Goal: Check status: Check status

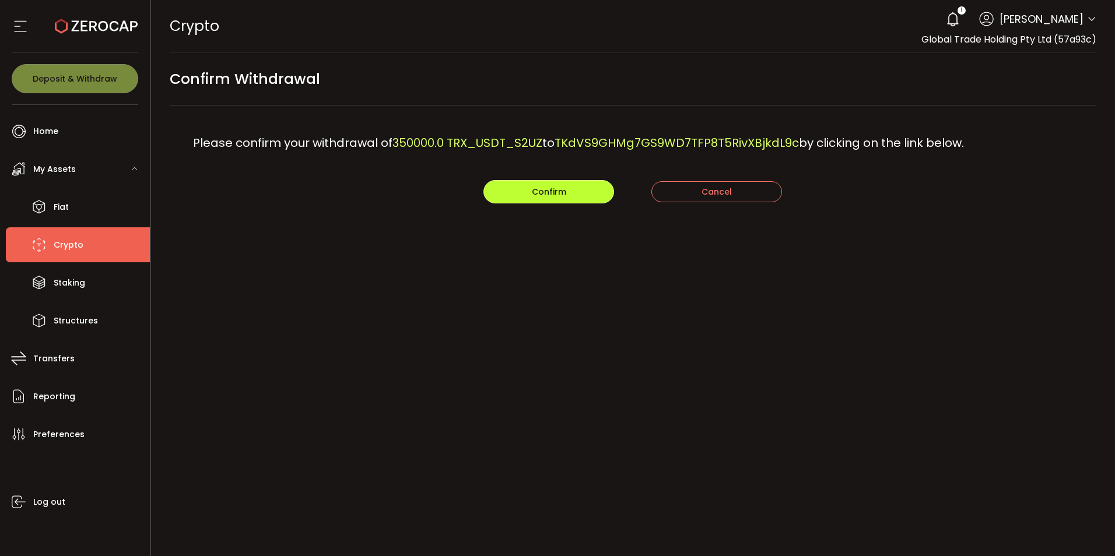
click at [532, 195] on span "Confirm" at bounding box center [549, 192] width 34 height 12
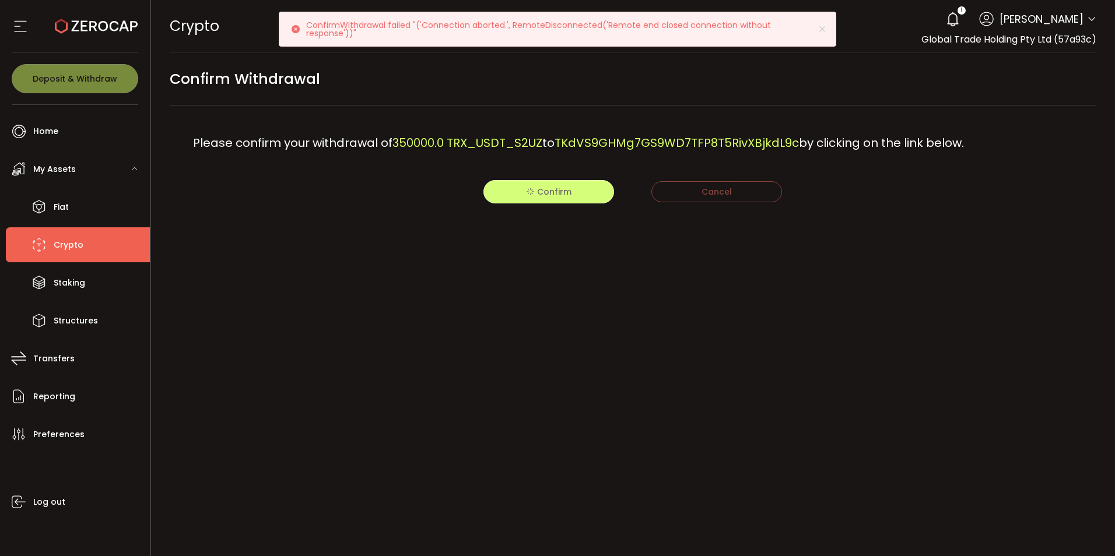
click at [537, 191] on span "Confirm" at bounding box center [554, 192] width 34 height 12
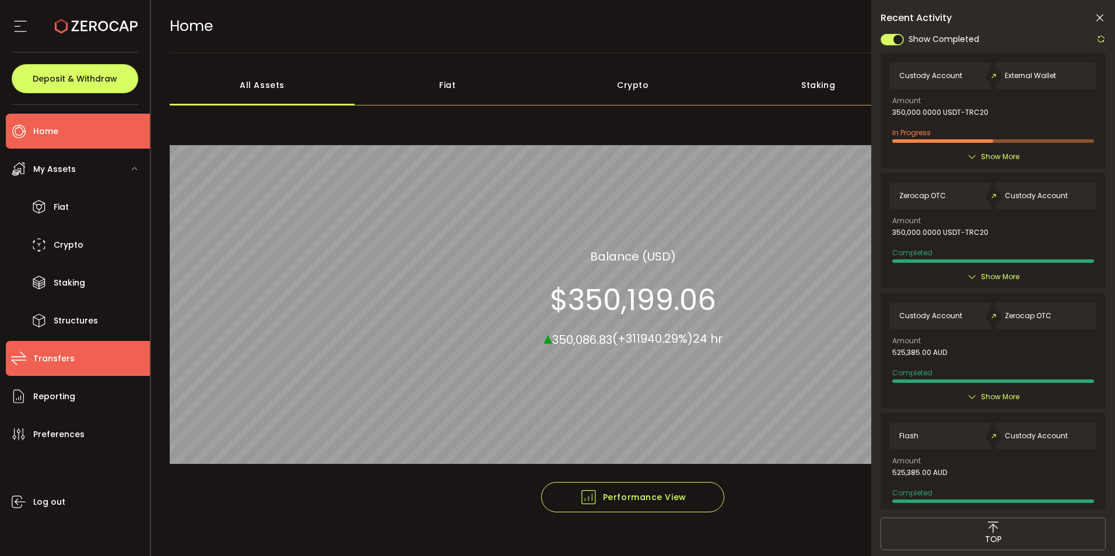
click at [60, 348] on li "Transfers" at bounding box center [78, 358] width 144 height 35
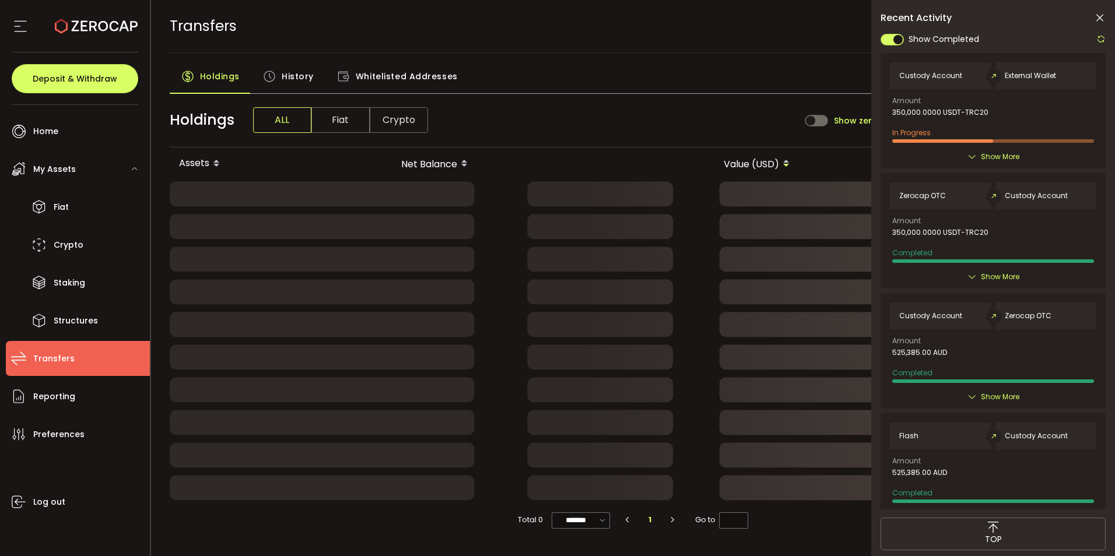
click at [307, 82] on span "History" at bounding box center [298, 76] width 32 height 23
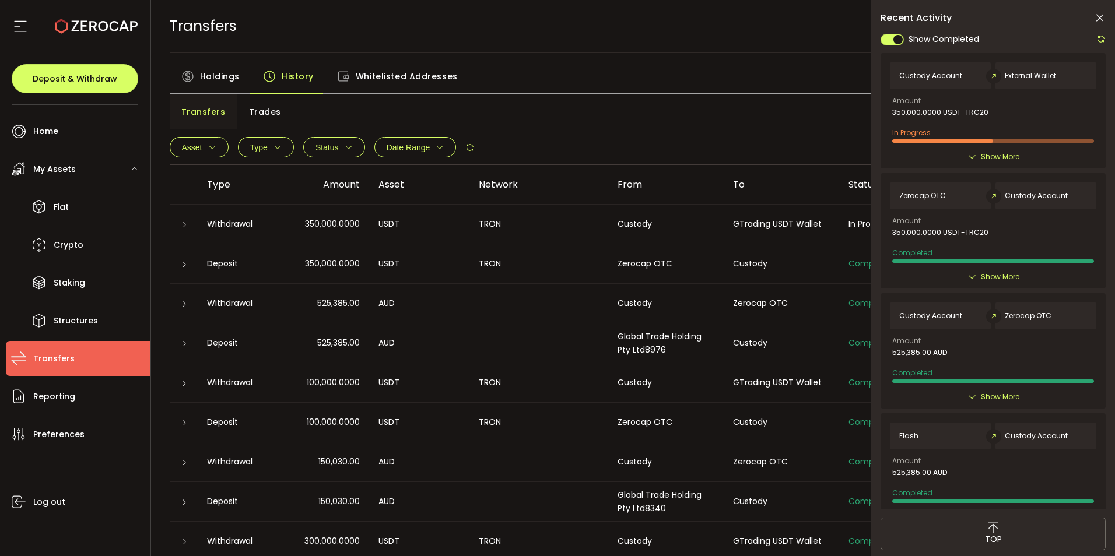
click at [181, 227] on icon at bounding box center [184, 225] width 7 height 7
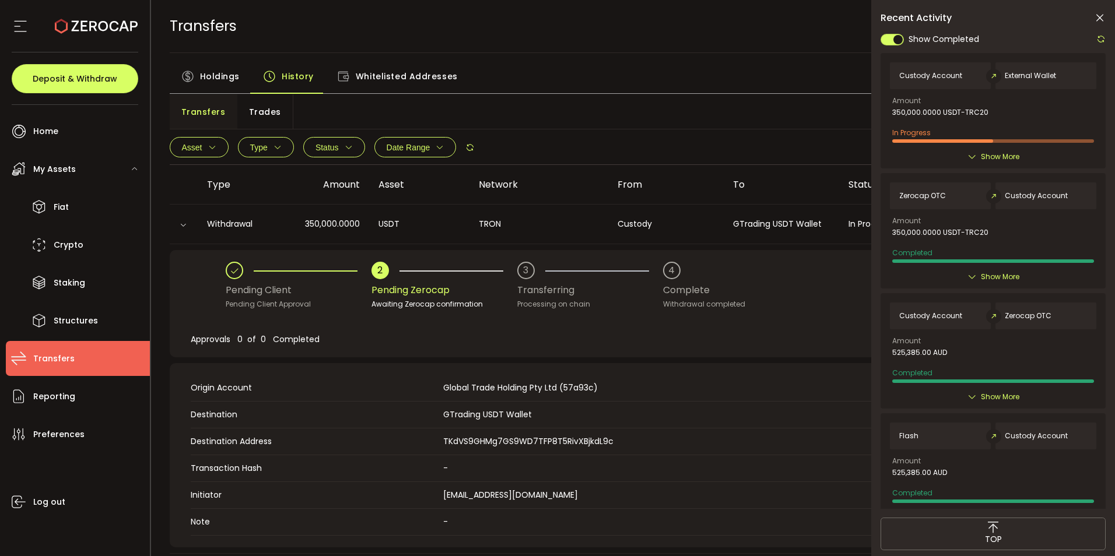
click at [668, 31] on div "TRANSFERS Buy Power $0.00 USD Transfers Transfers Your verification is pending …" at bounding box center [633, 26] width 927 height 52
click at [528, 46] on div "TRANSFERS Buy Power $0.00 USD Transfers Transfers Your verification is pending …" at bounding box center [633, 26] width 927 height 52
click at [475, 29] on div "TRANSFERS Buy Power $0.00 USD Transfers Transfers Your verification is pending …" at bounding box center [633, 26] width 927 height 52
click at [628, 29] on div "TRANSFERS Buy Power $0.00 USD Transfers Transfers Your verification is pending …" at bounding box center [633, 26] width 927 height 52
click at [1099, 38] on icon at bounding box center [1100, 38] width 9 height 9
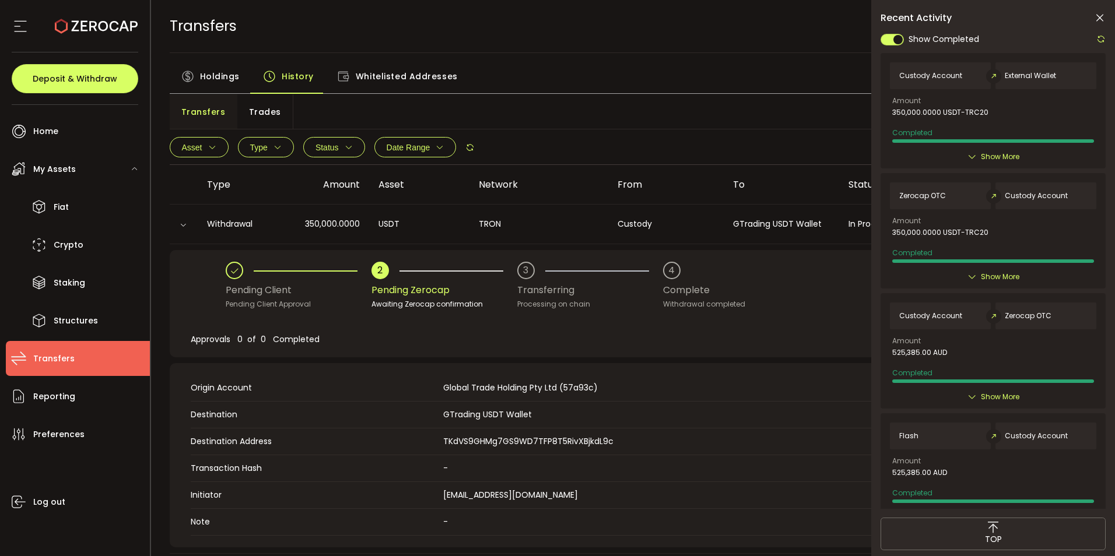
click at [1096, 21] on icon at bounding box center [1100, 18] width 12 height 12
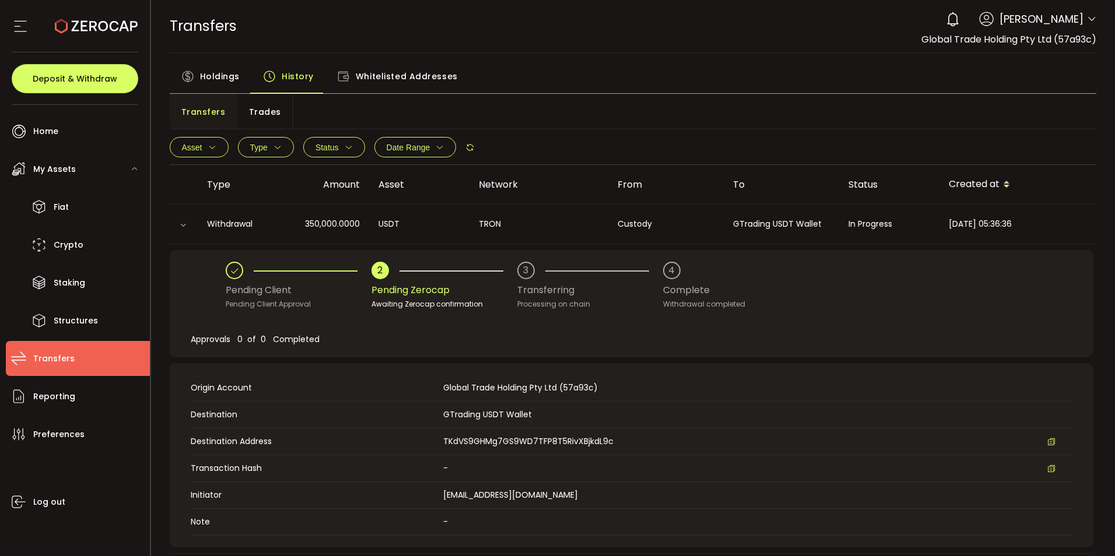
click at [780, 18] on div "TRANSFERS Buy Power $0.00 USD Transfers Transfers Your verification is pending …" at bounding box center [633, 26] width 927 height 52
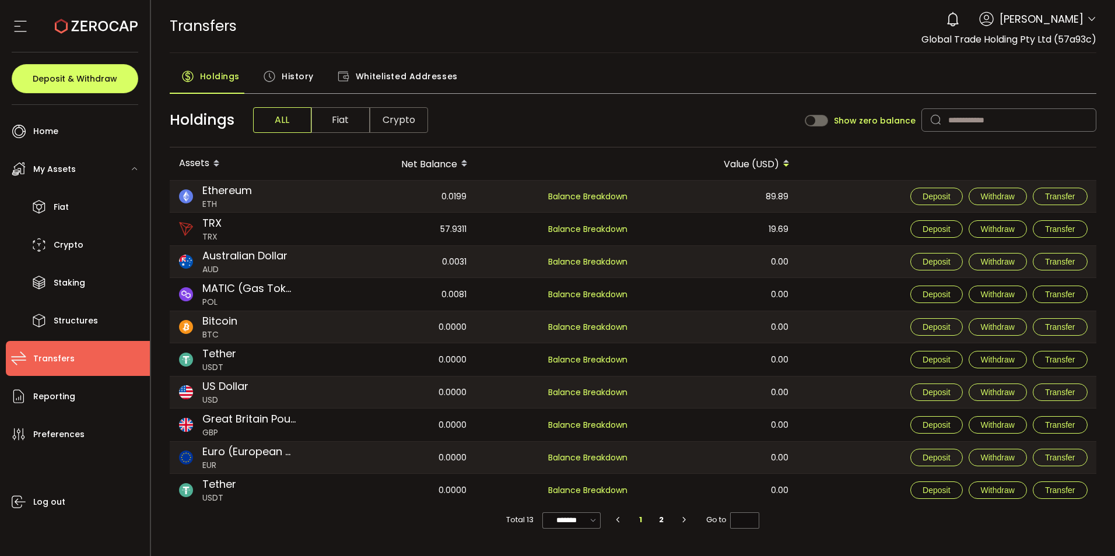
click at [284, 79] on span "History" at bounding box center [298, 76] width 32 height 23
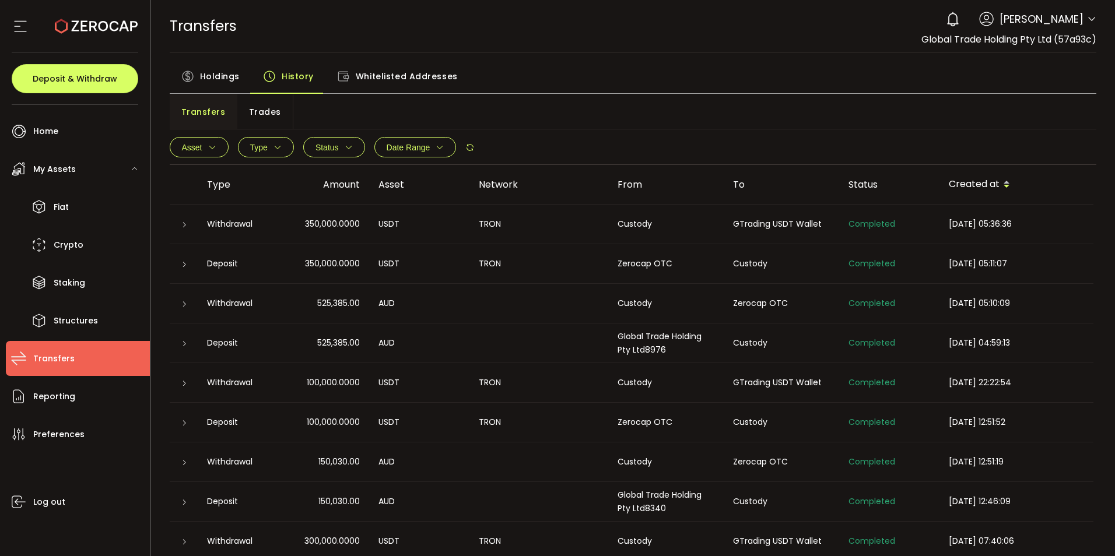
click at [179, 223] on div at bounding box center [183, 225] width 9 height 12
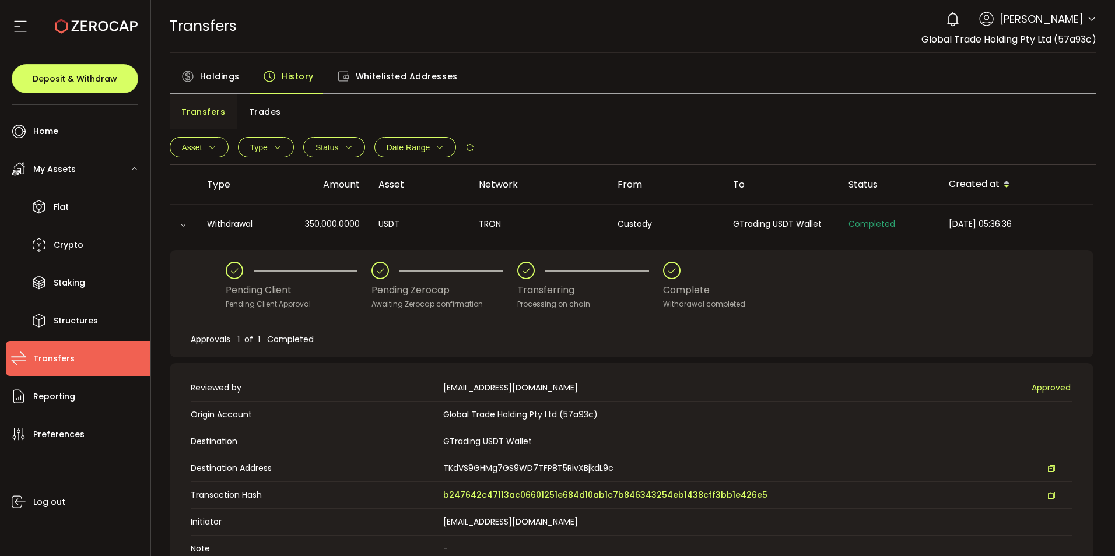
click at [178, 223] on div at bounding box center [184, 224] width 12 height 9
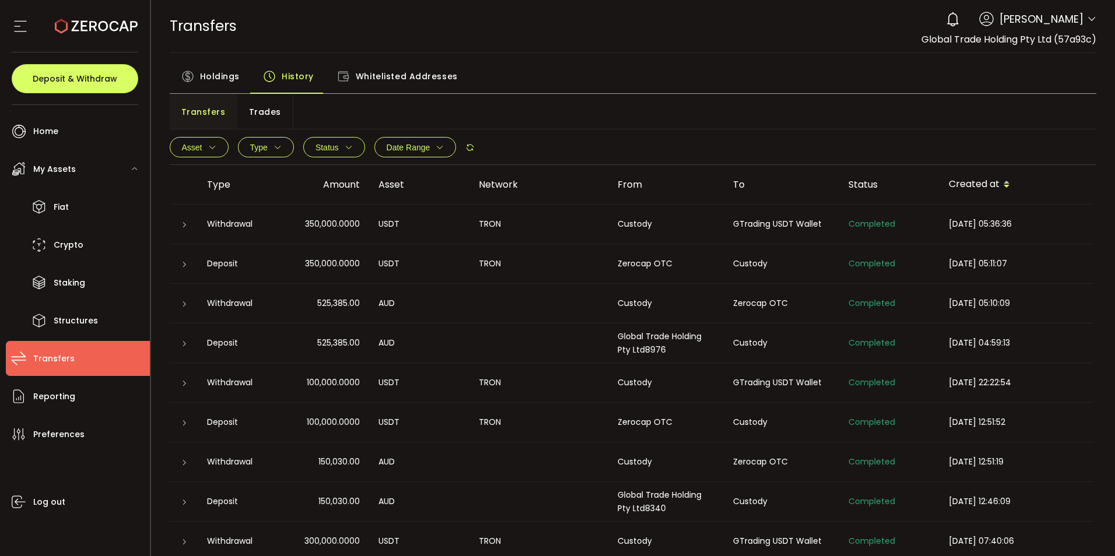
click at [739, 49] on div "TRANSFERS Buy Power $0.00 USD Transfers Transfers Your verification is pending …" at bounding box center [633, 26] width 927 height 52
click at [555, 79] on div "Holdings History Whitelisted Addresses" at bounding box center [633, 79] width 927 height 29
click at [487, 27] on div "TRANSFERS Buy Power $0.00 USD Transfers Transfers Your verification is pending …" at bounding box center [633, 26] width 927 height 52
click at [445, 5] on div "TRANSFERS Buy Power $0.00 USD Transfers Transfers Your verification is pending …" at bounding box center [633, 26] width 927 height 52
click at [434, 15] on div "TRANSFERS Buy Power $0.00 USD Transfers Transfers Your verification is pending …" at bounding box center [633, 26] width 927 height 52
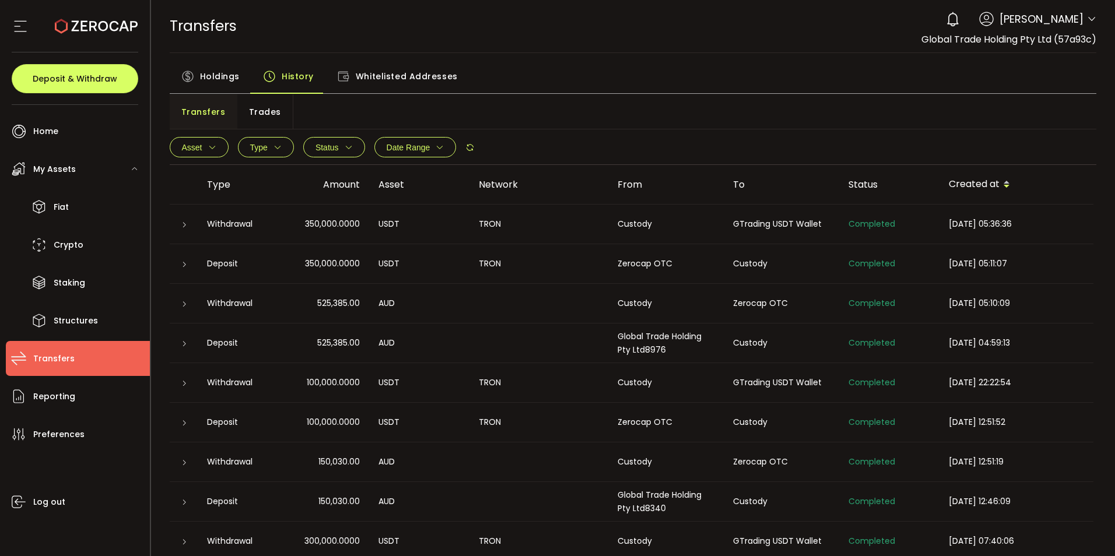
click at [360, 28] on div "TRANSFERS Buy Power $0.00 USD Transfers Transfers Your verification is pending …" at bounding box center [633, 26] width 927 height 52
